Goal: Task Accomplishment & Management: Manage account settings

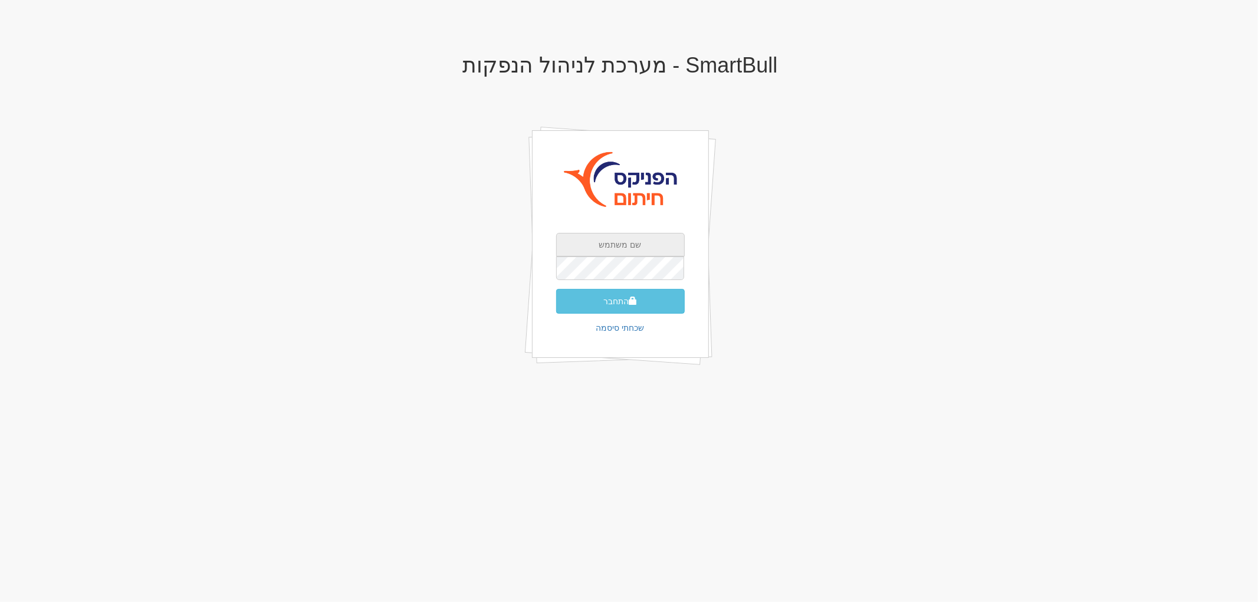
type input "[EMAIL_ADDRESS][DOMAIN_NAME]"
click at [631, 242] on input "[EMAIL_ADDRESS][DOMAIN_NAME]" at bounding box center [620, 245] width 129 height 24
click at [511, 289] on div "SmartBull - מערכת לניהול הנפקות tzachib@fnxu.co.il התחבר שכחתי סיסמה" at bounding box center [621, 223] width 690 height 363
click at [565, 291] on button "התחבר" at bounding box center [620, 301] width 129 height 25
type input "824391"
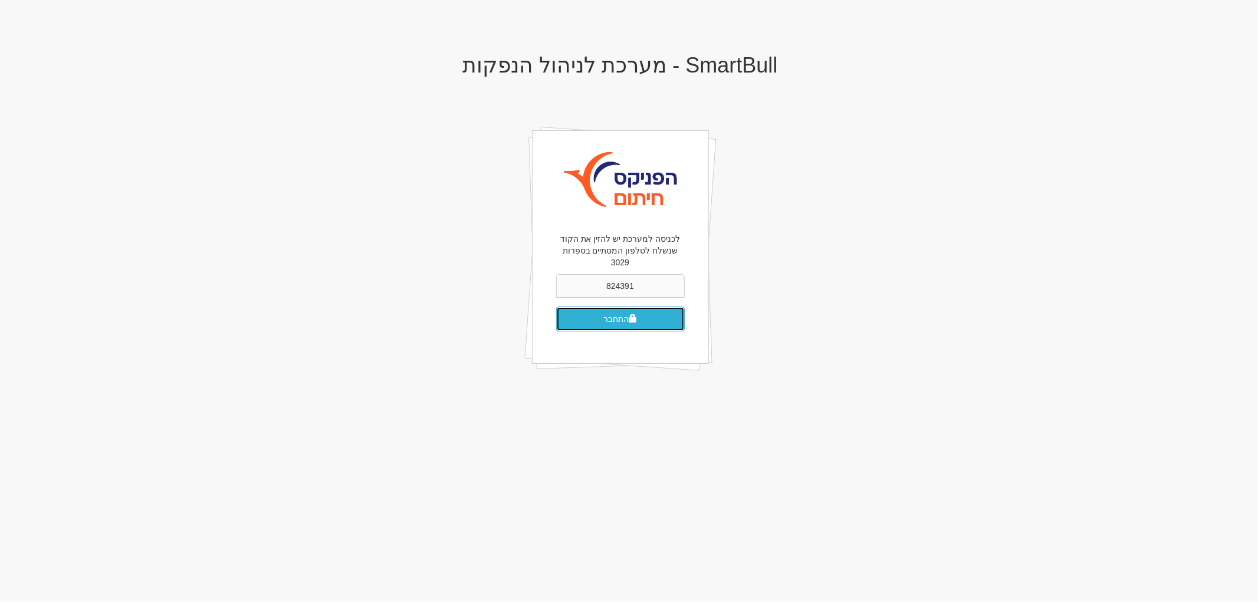
click at [621, 309] on button "התחבר" at bounding box center [620, 319] width 129 height 25
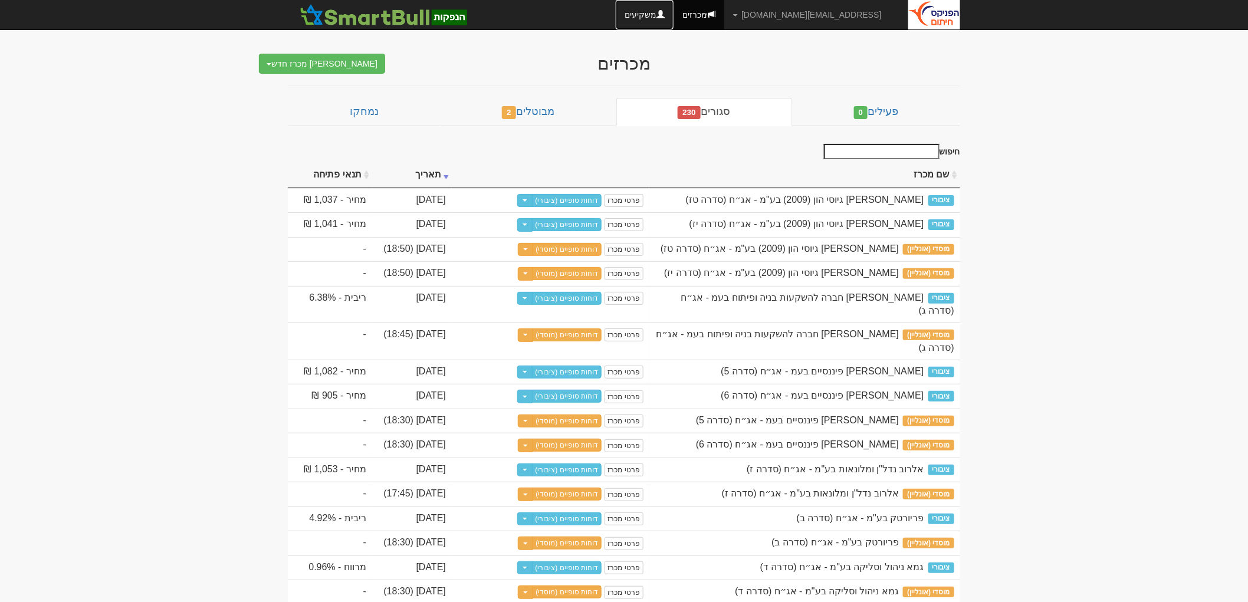
click at [674, 21] on link "משקיעים" at bounding box center [645, 14] width 58 height 29
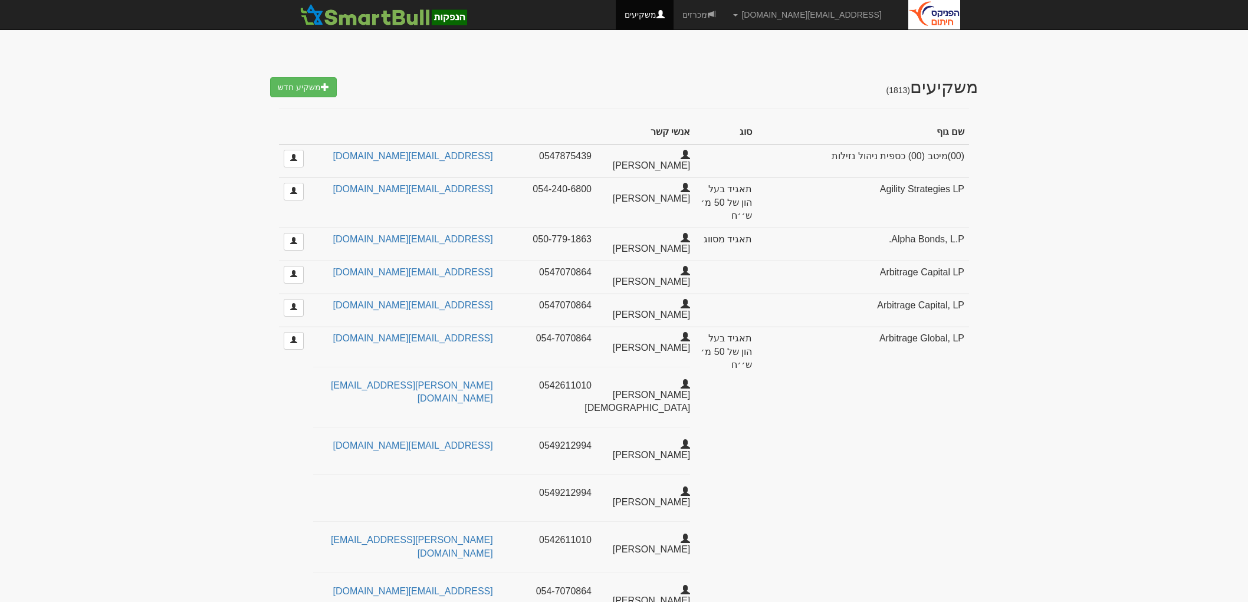
scroll to position [97, 0]
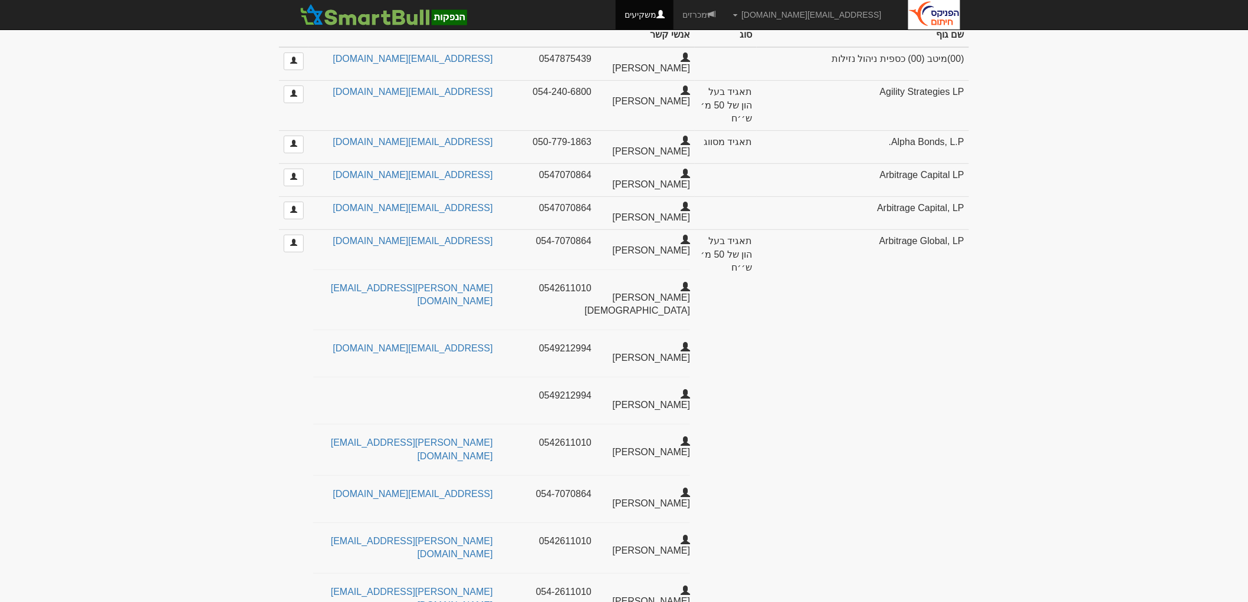
select select "25"
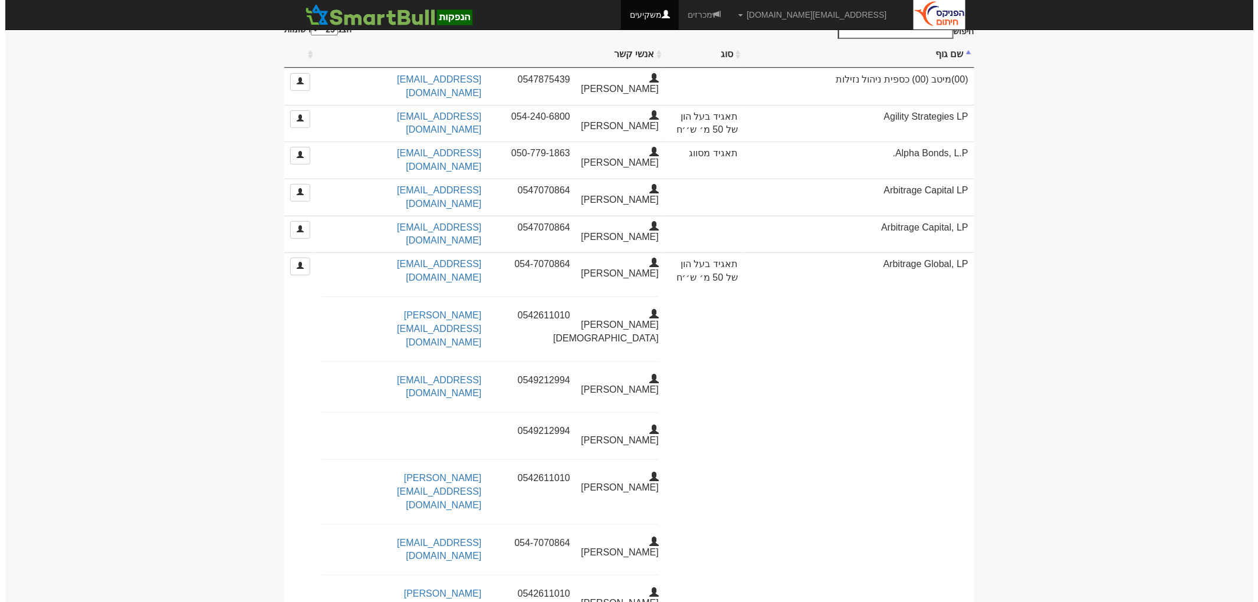
scroll to position [0, 0]
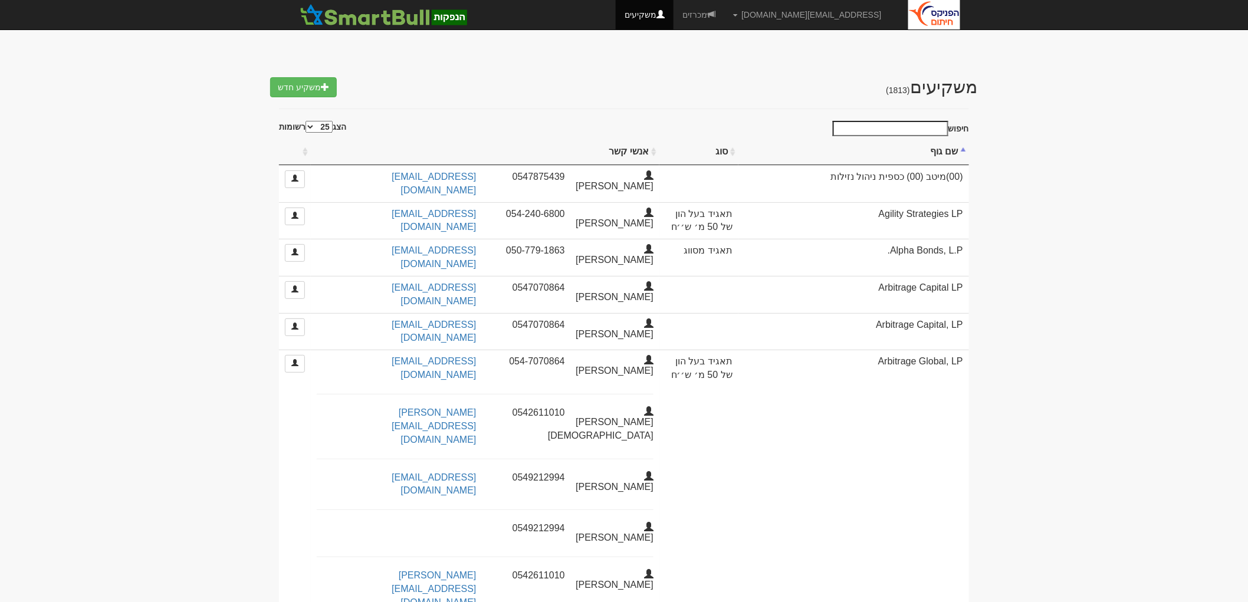
click at [925, 131] on input "חיפוש" at bounding box center [891, 128] width 116 height 15
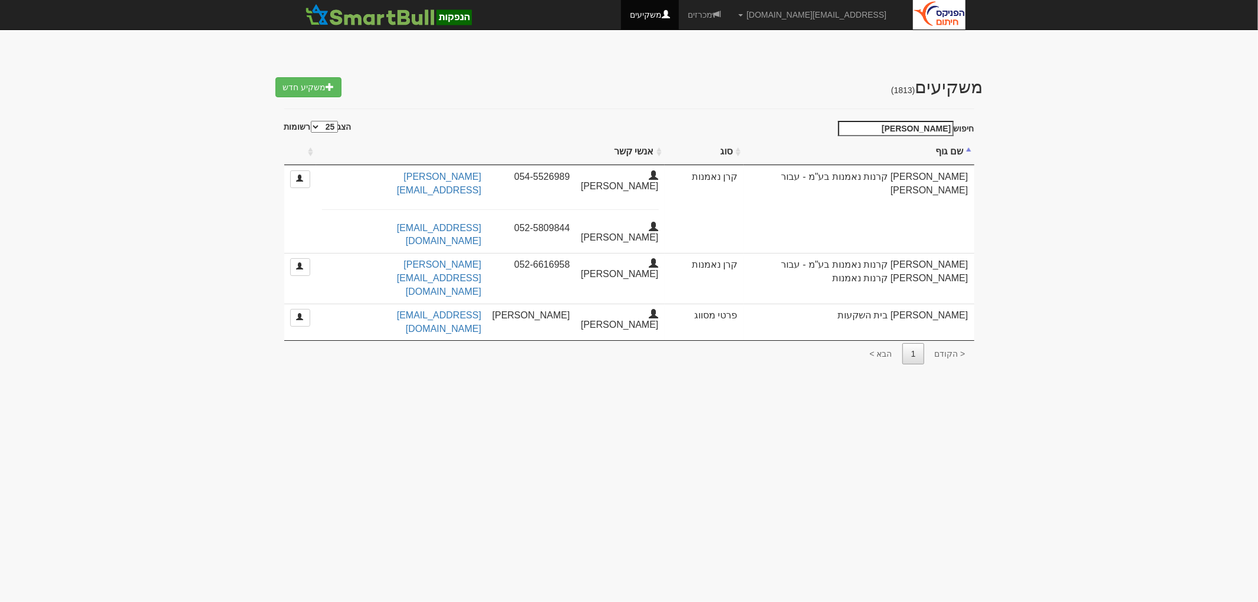
type input "[PERSON_NAME]"
